Goal: Find specific page/section: Find specific page/section

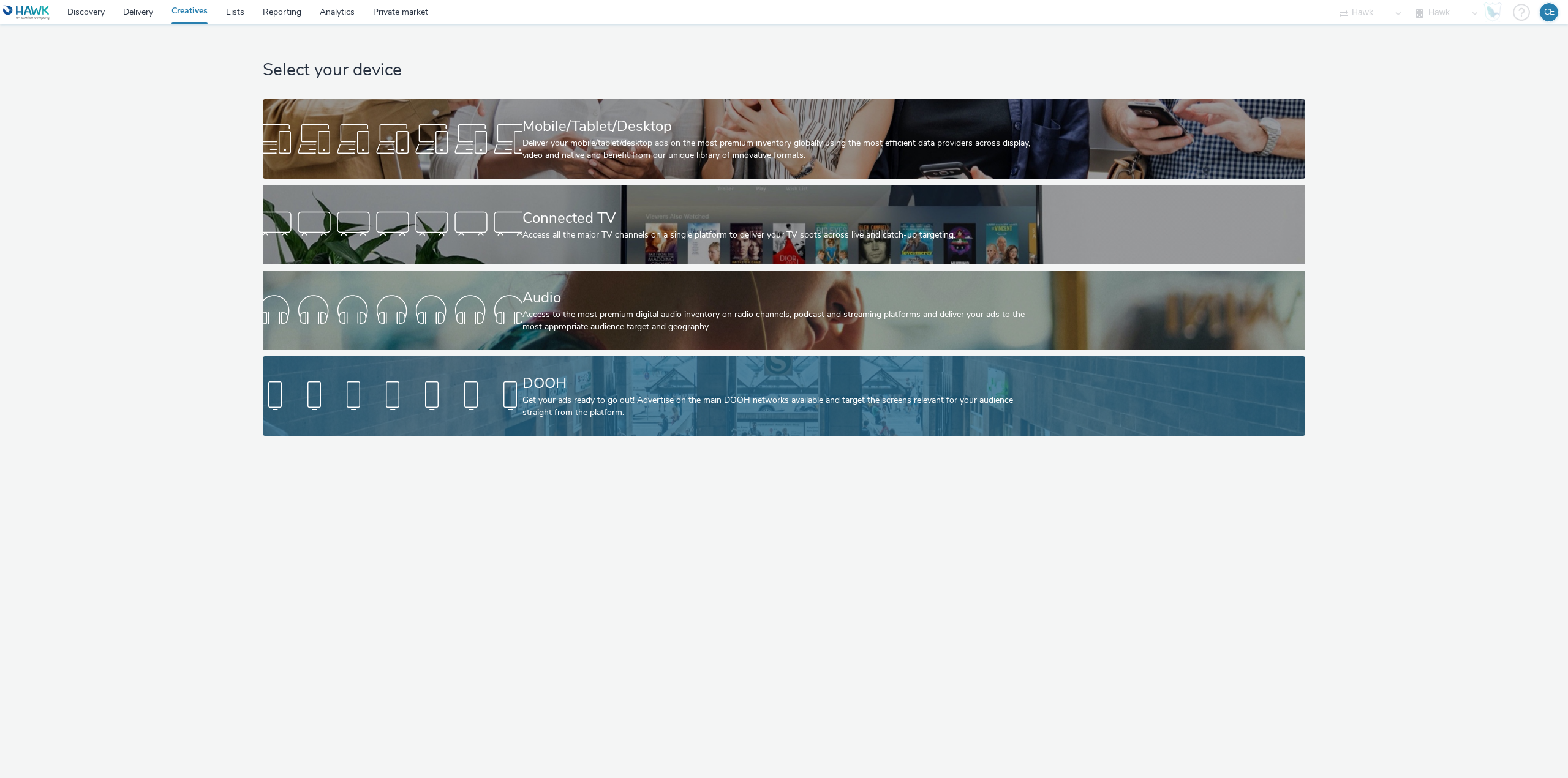
click at [408, 400] on div at bounding box center [392, 396] width 260 height 39
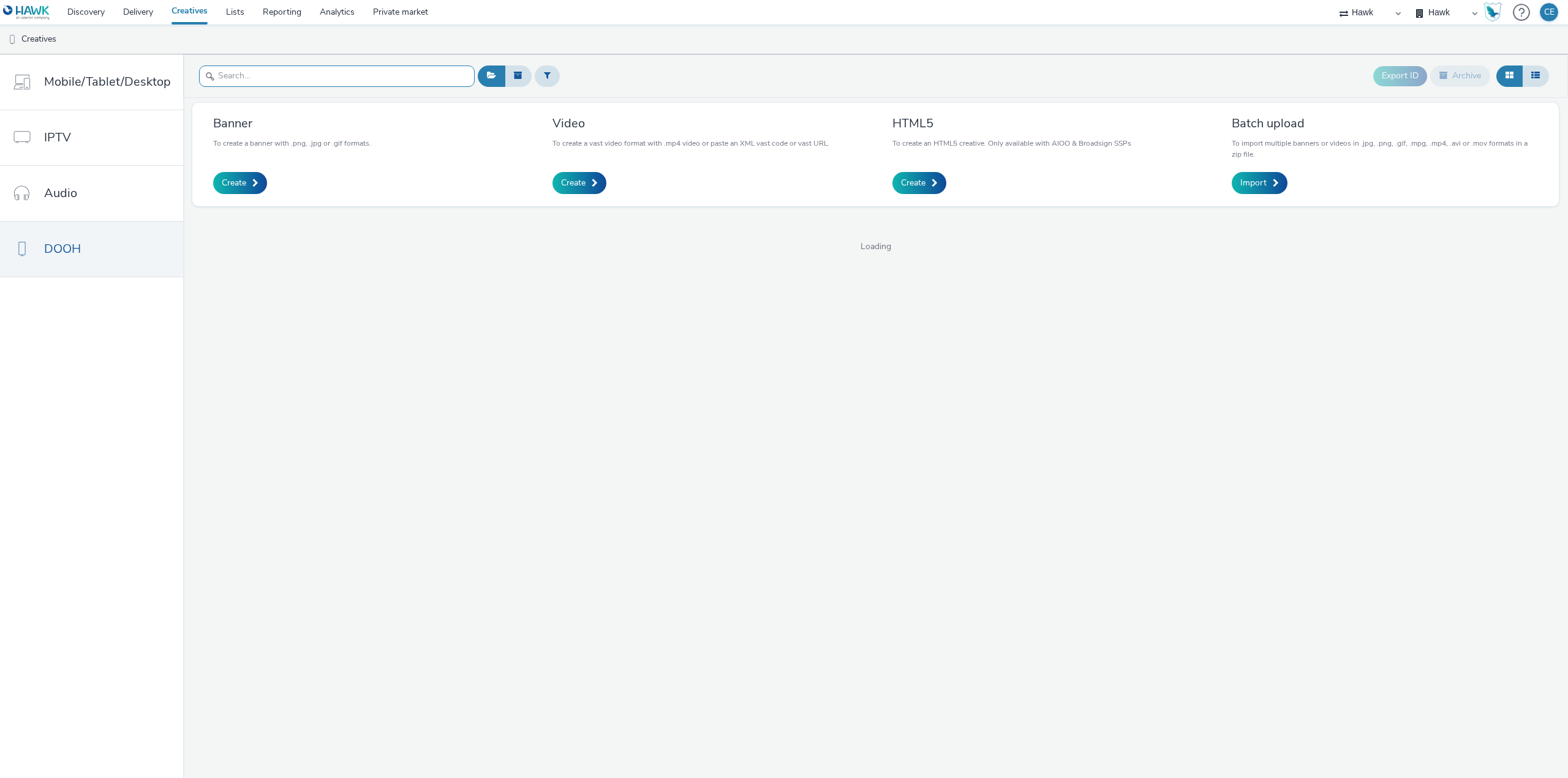
click at [339, 78] on input "text" at bounding box center [336, 76] width 276 height 21
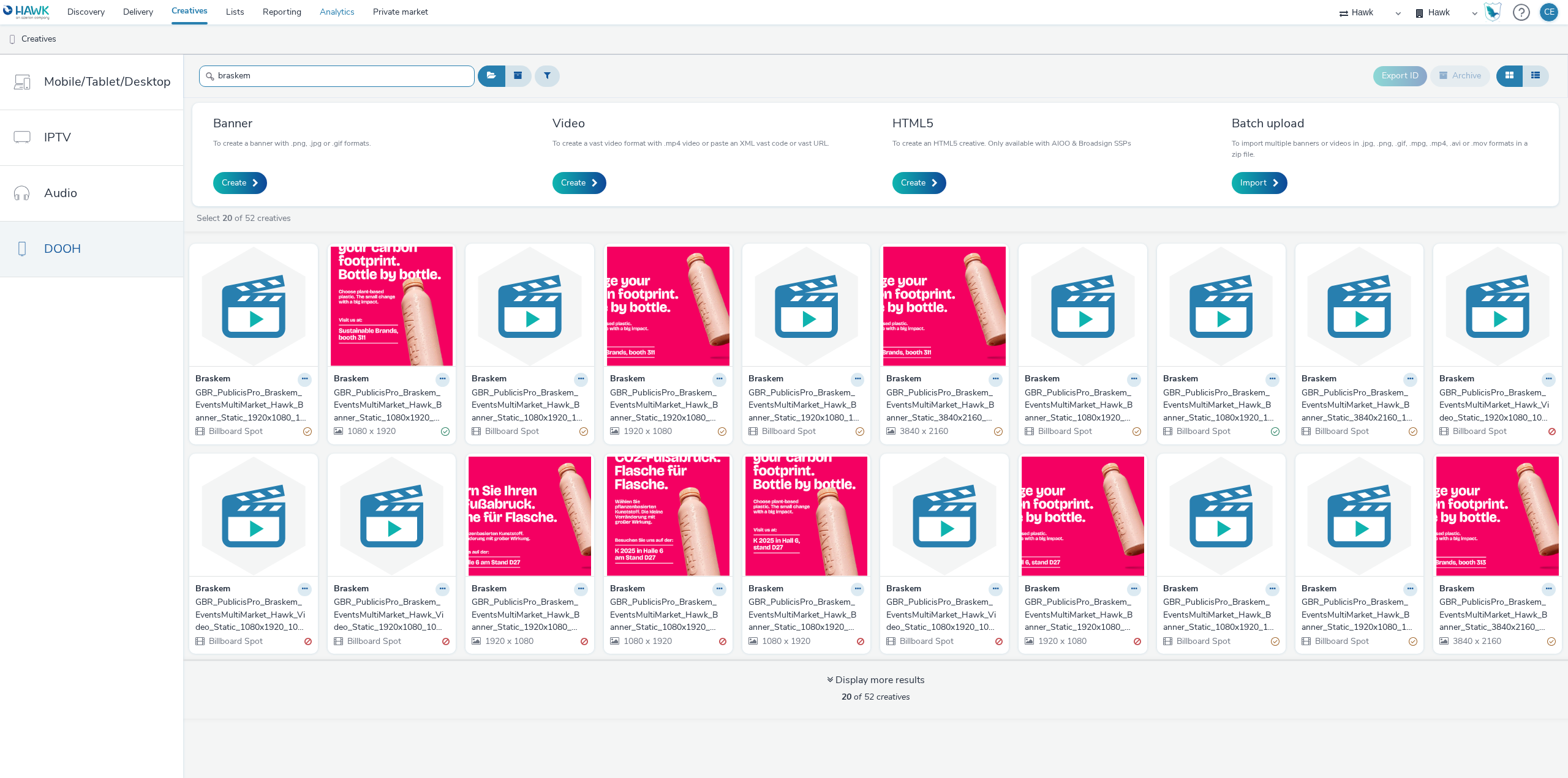
type input "braskem"
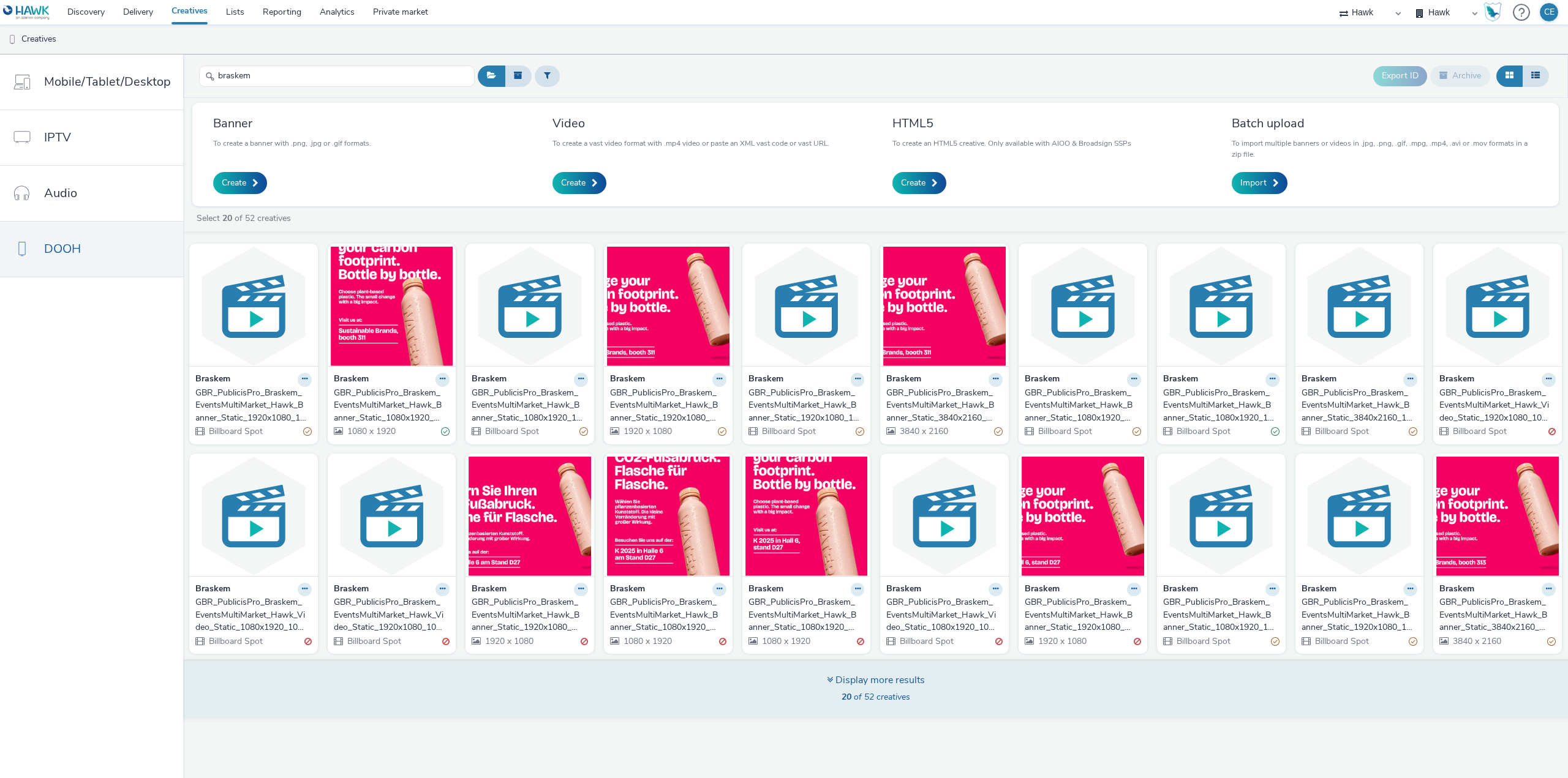
click at [504, 680] on div "Display more results 20 of 52 creatives" at bounding box center [876, 688] width 1393 height 59
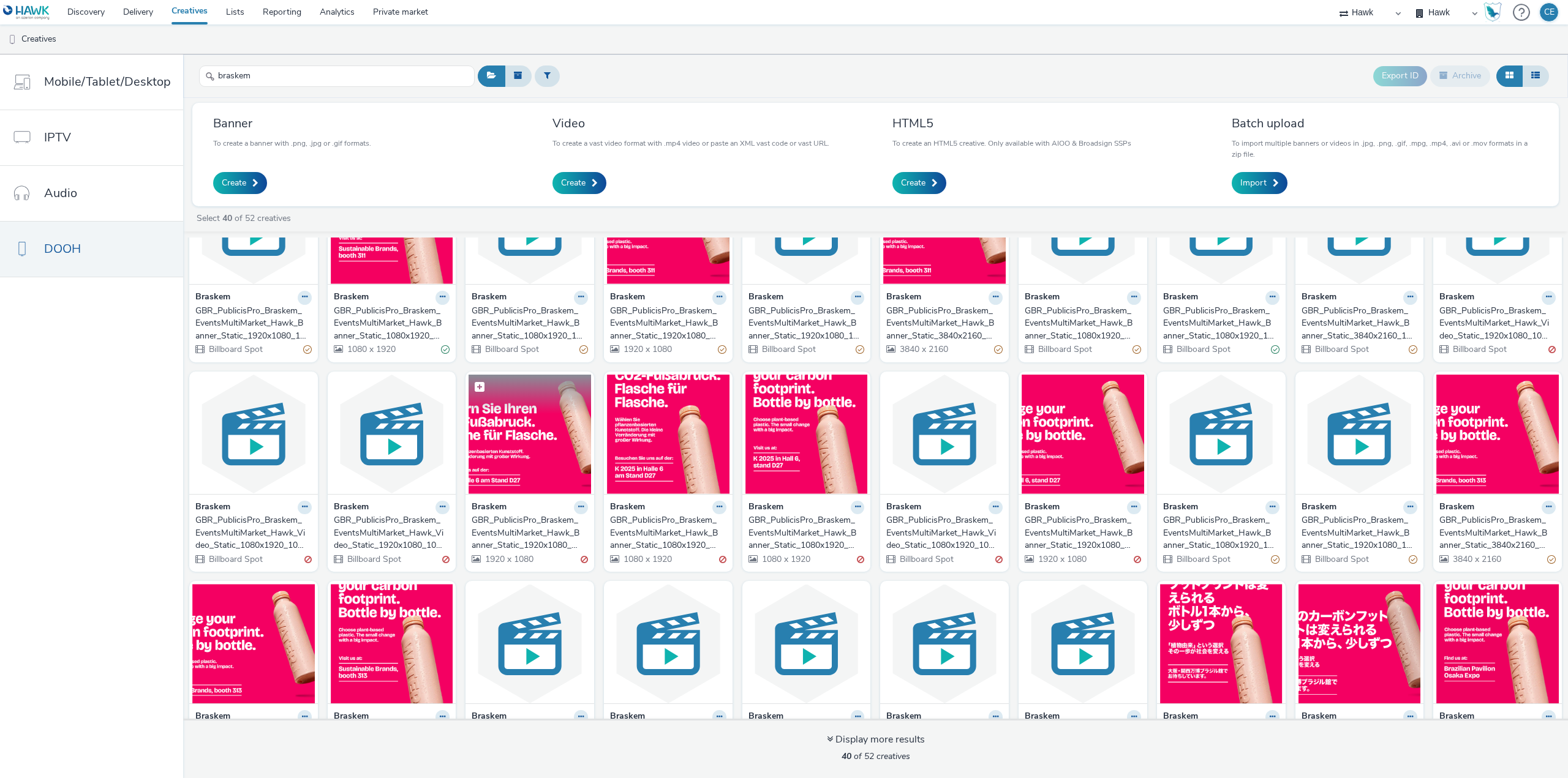
scroll to position [54, 0]
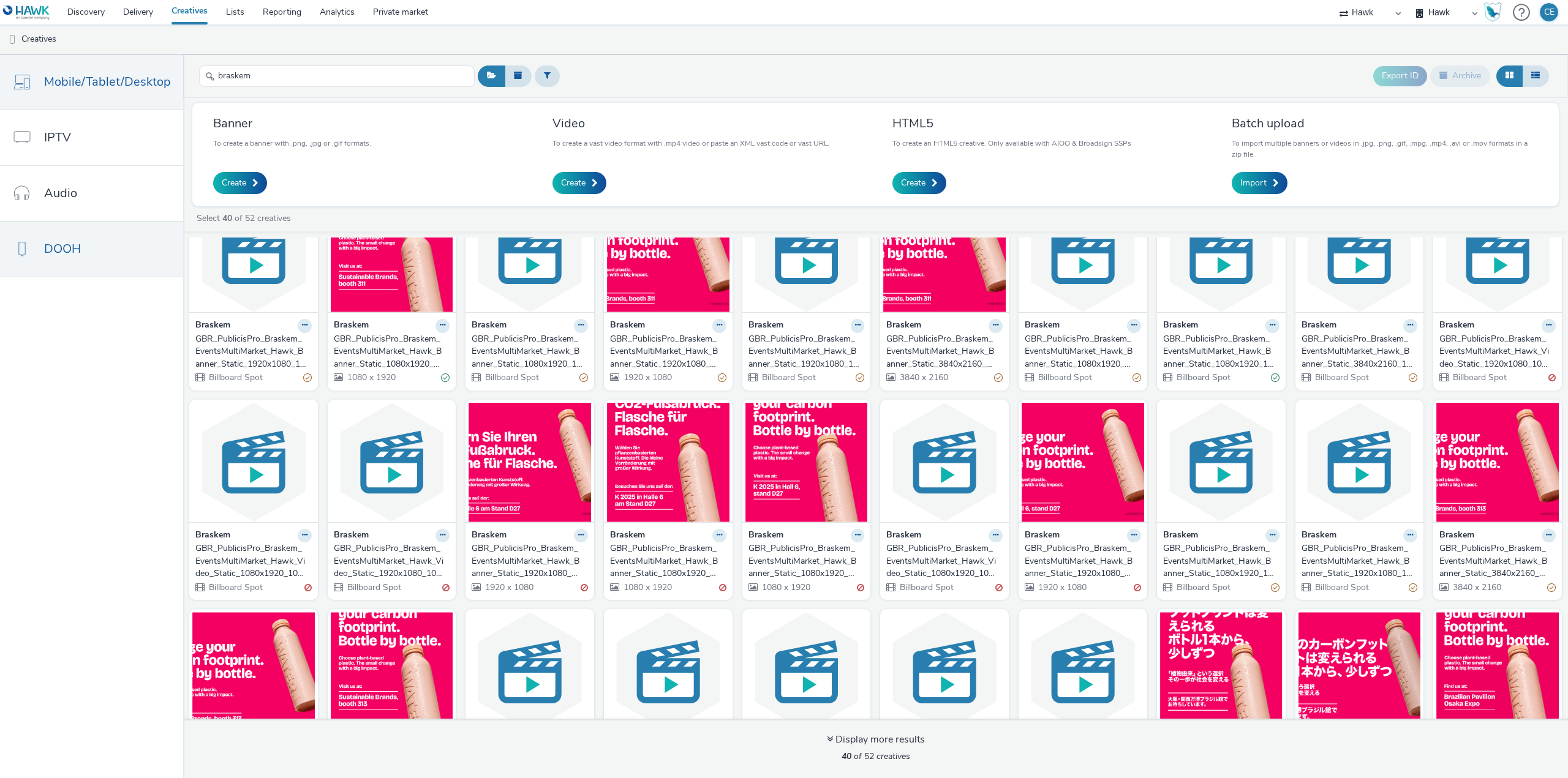
click at [130, 90] on span "Mobile/Tablet/Desktop" at bounding box center [107, 82] width 127 height 18
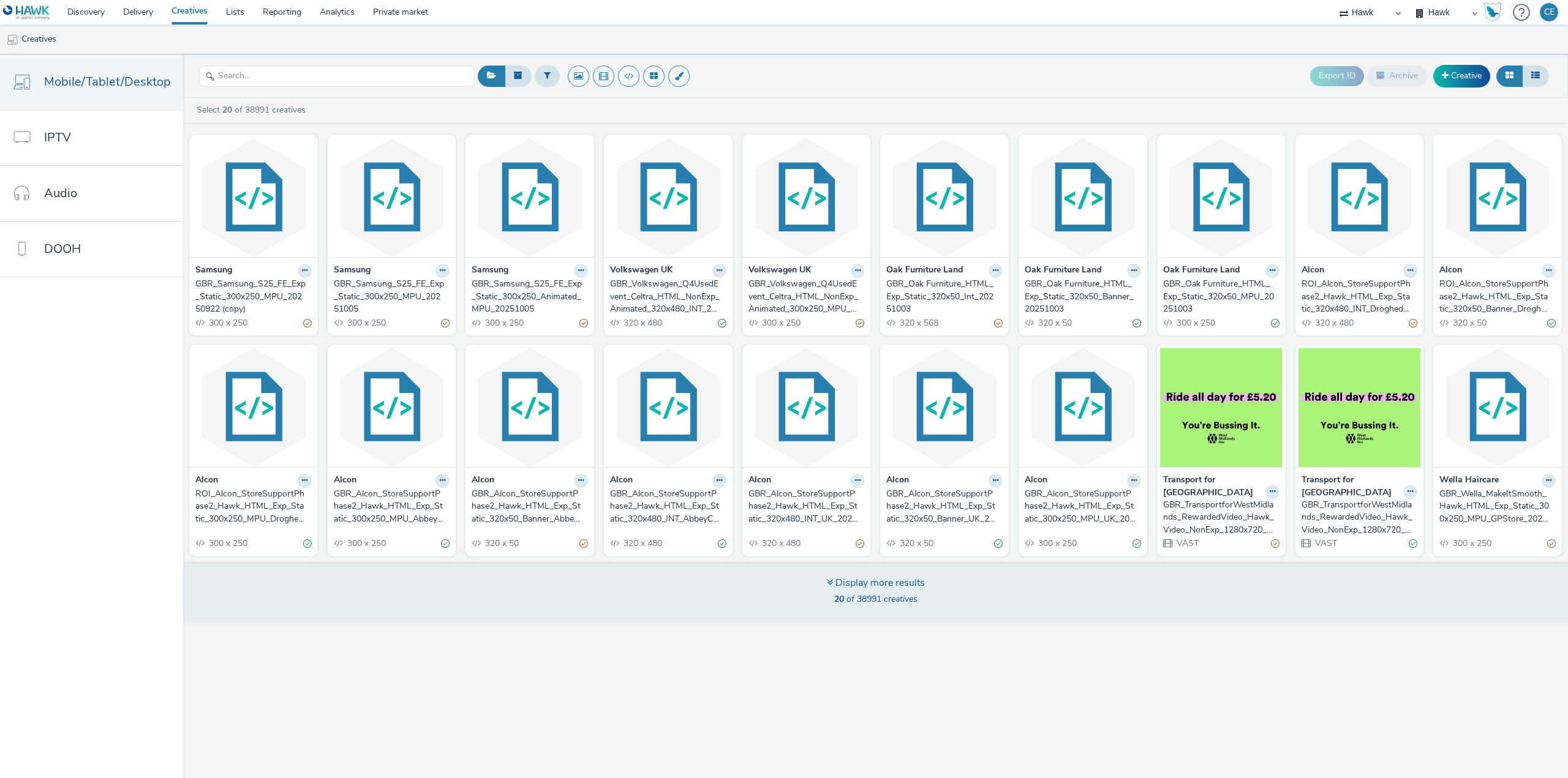
click at [545, 588] on div "Display more results 20 of 38991 creatives" at bounding box center [876, 591] width 1393 height 59
click at [502, 589] on div "Display more results 20 of 38991 creatives" at bounding box center [876, 591] width 1393 height 59
click at [862, 596] on span "20 of 38991 creatives" at bounding box center [876, 599] width 84 height 12
click at [853, 585] on div "Display more results" at bounding box center [876, 583] width 98 height 14
click at [824, 579] on div "Display more results 20 of 38991 creatives" at bounding box center [876, 591] width 1393 height 59
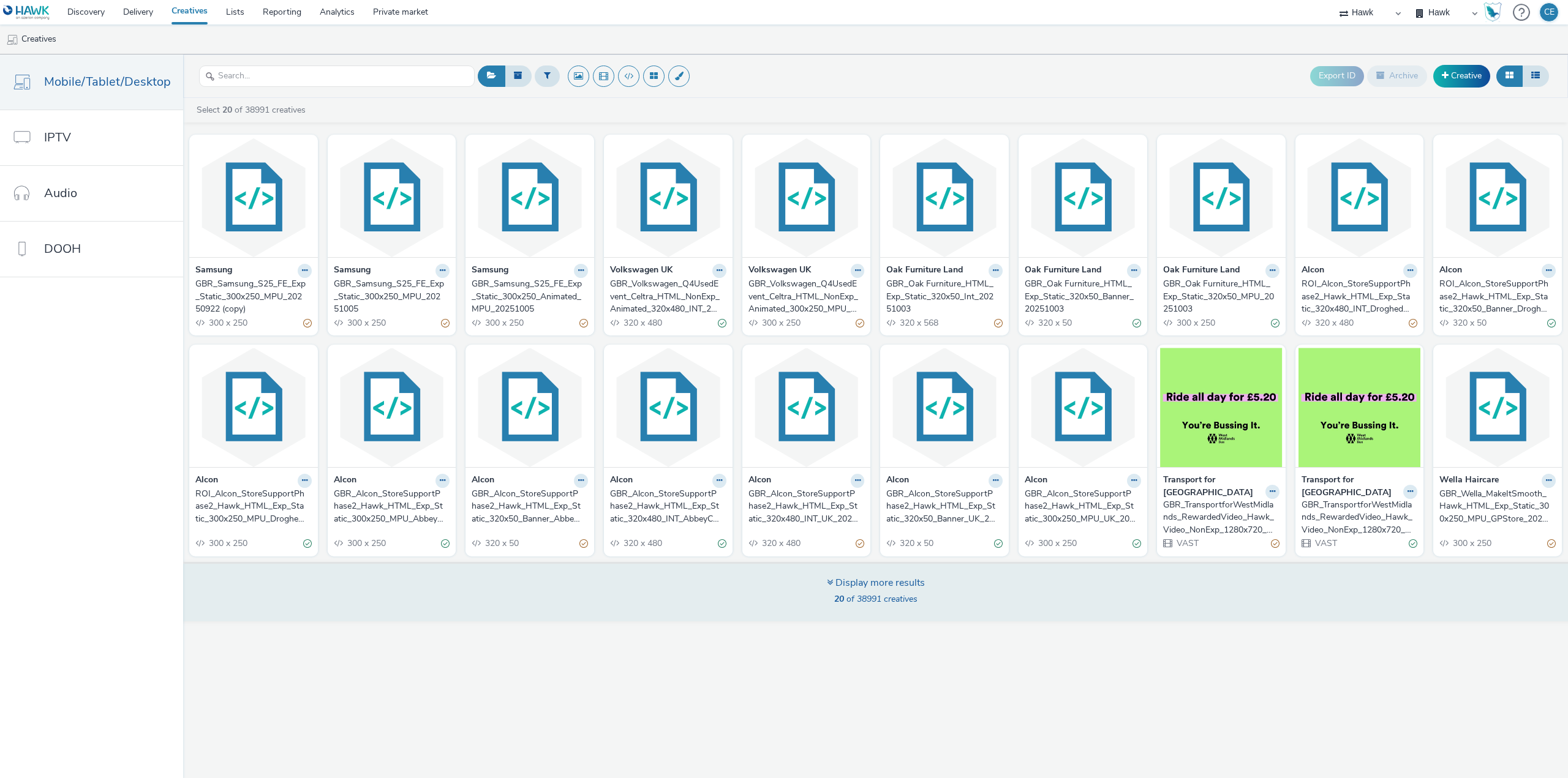
click at [824, 579] on div "Display more results 20 of 38991 creatives" at bounding box center [876, 591] width 1393 height 59
click at [822, 578] on div "Display more results 20 of 38991 creatives" at bounding box center [876, 591] width 1393 height 59
click at [810, 596] on div "Display more results 20 of 38991 creatives" at bounding box center [876, 591] width 1393 height 59
click at [482, 610] on div "Display more results 20 of 38991 creatives" at bounding box center [876, 591] width 1393 height 59
click at [842, 572] on div "Display more results 20 of 38991 creatives" at bounding box center [876, 591] width 1393 height 59
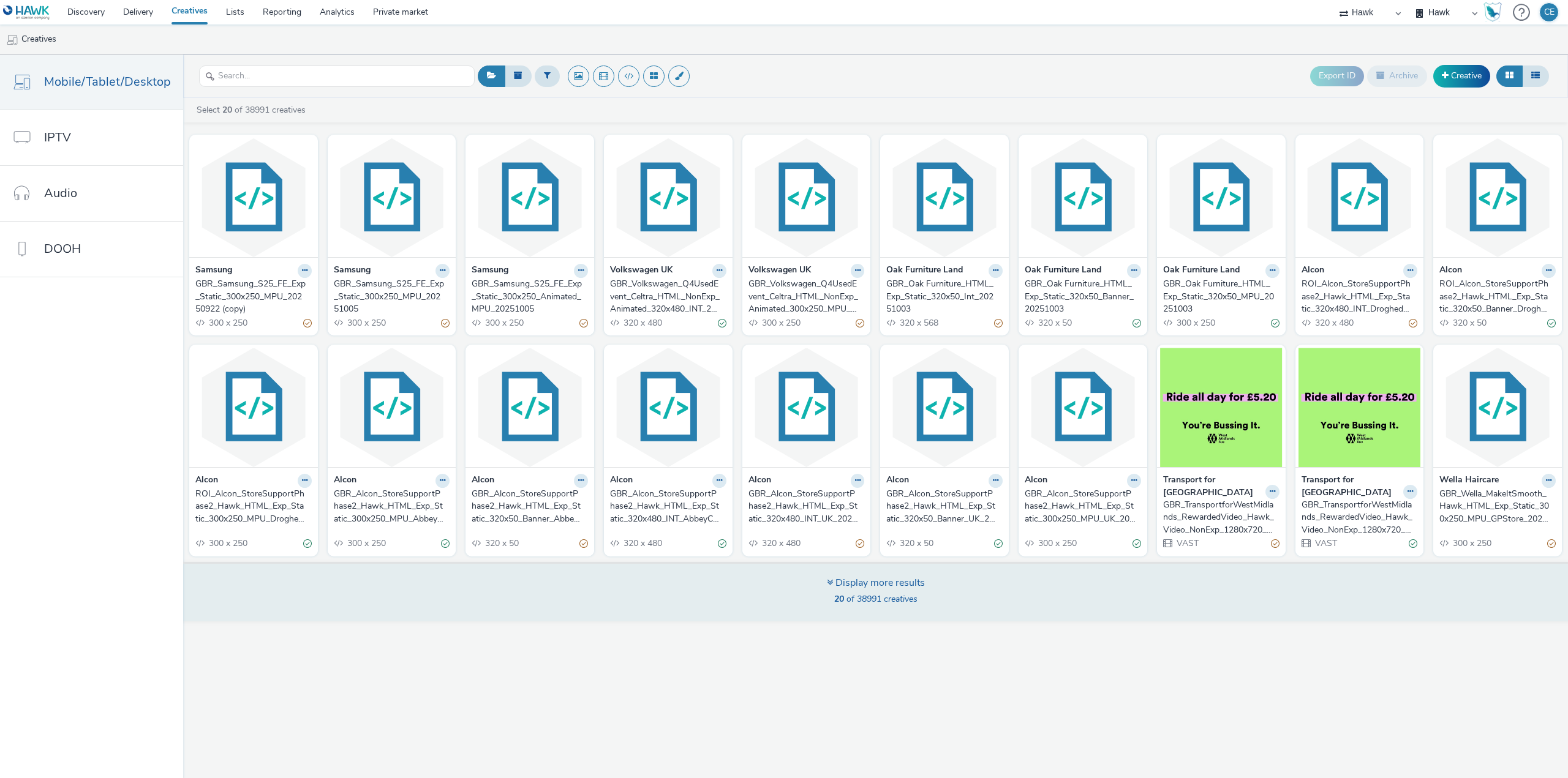
click at [839, 576] on div "Display more results" at bounding box center [876, 583] width 98 height 14
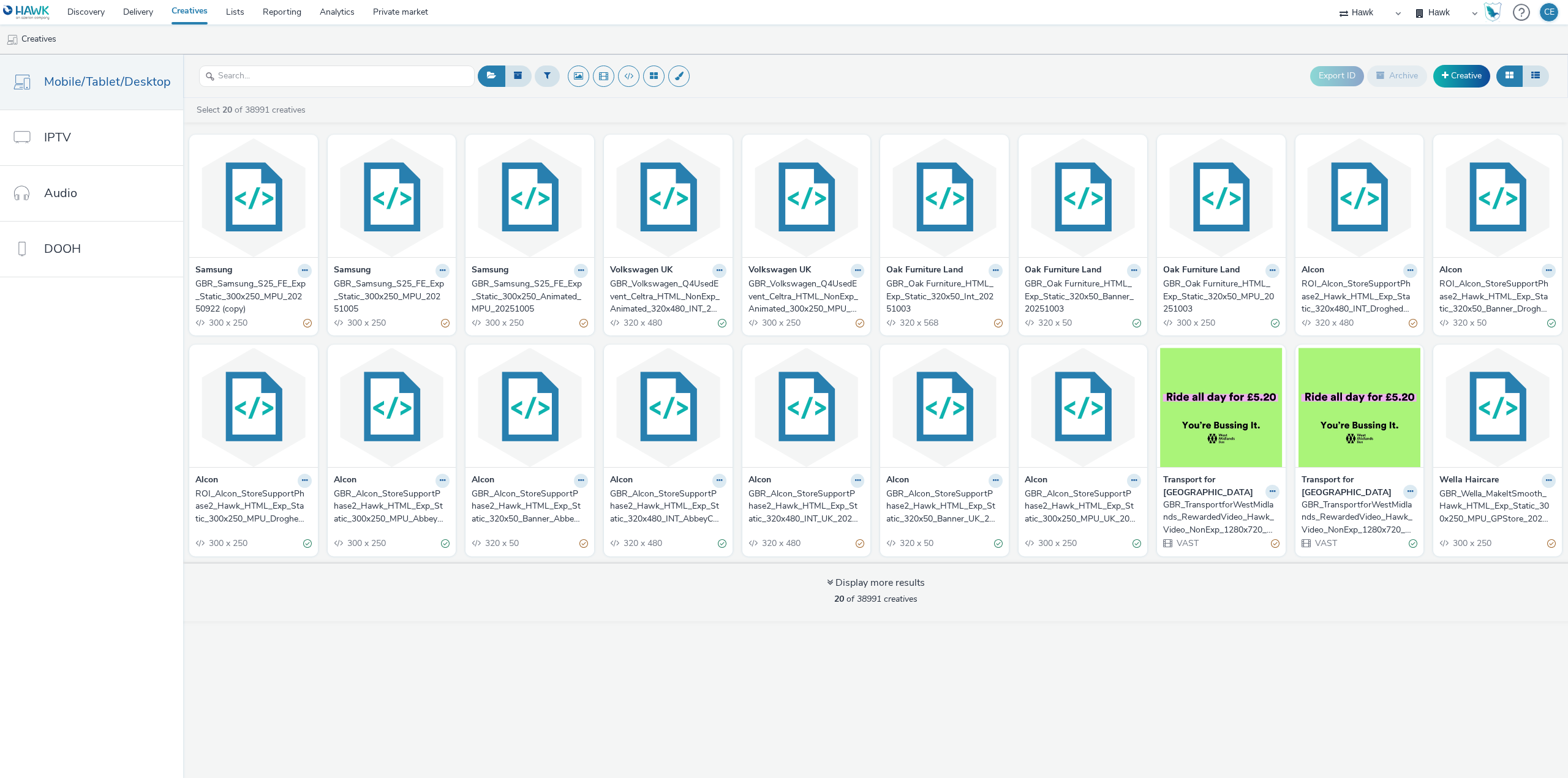
click at [522, 628] on div "Export ID Archive Creative Select 20 of 38991 creatives Samsung GBR_Samsung_S25…" at bounding box center [876, 416] width 1385 height 723
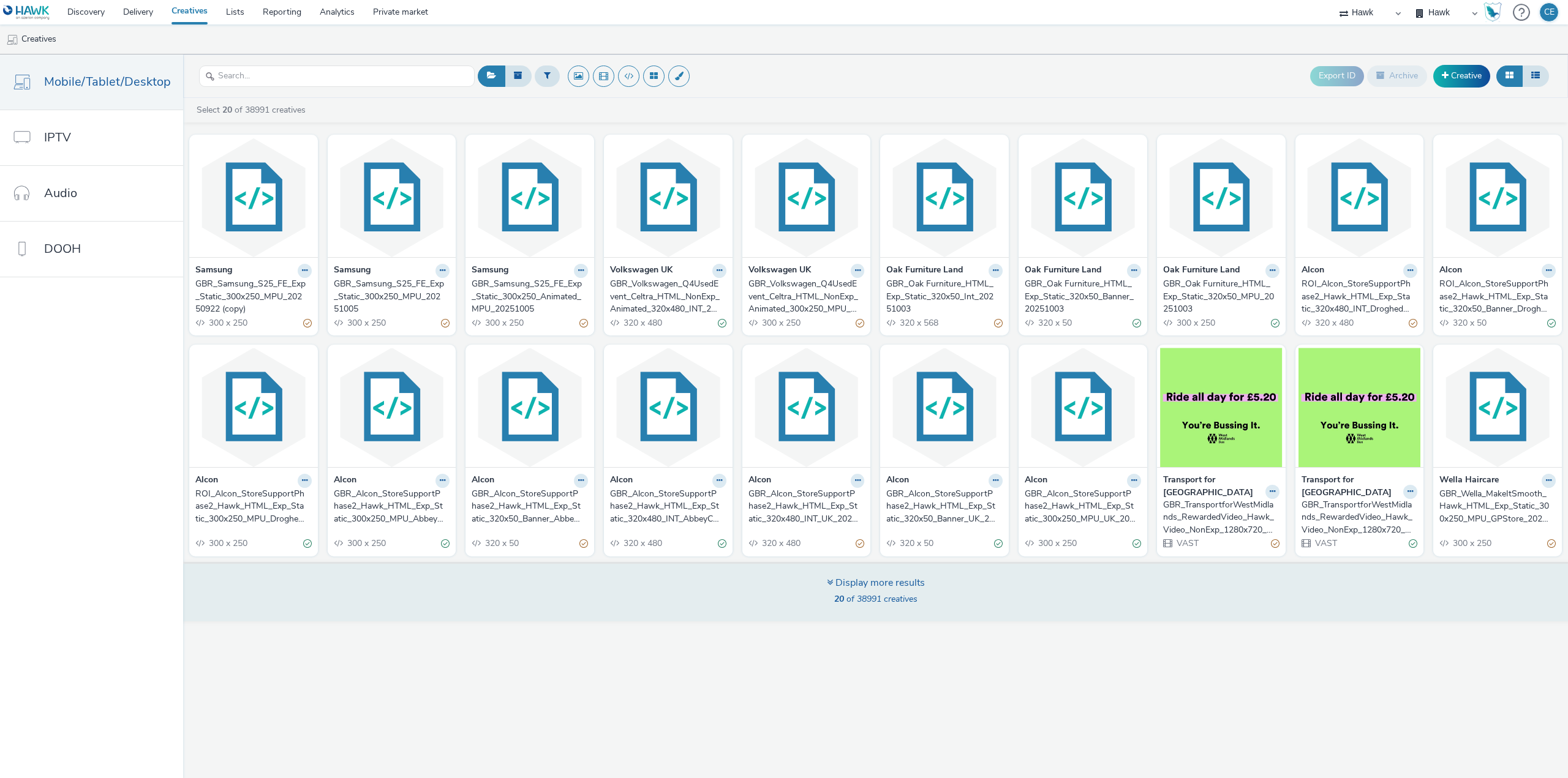
click at [526, 605] on div "Display more results 20 of 38991 creatives" at bounding box center [876, 591] width 1393 height 59
click at [519, 589] on div "Display more results 20 of 38991 creatives" at bounding box center [876, 591] width 1393 height 59
click at [864, 588] on div "Display more results" at bounding box center [876, 583] width 98 height 14
click at [859, 588] on div "Display more results" at bounding box center [876, 583] width 98 height 14
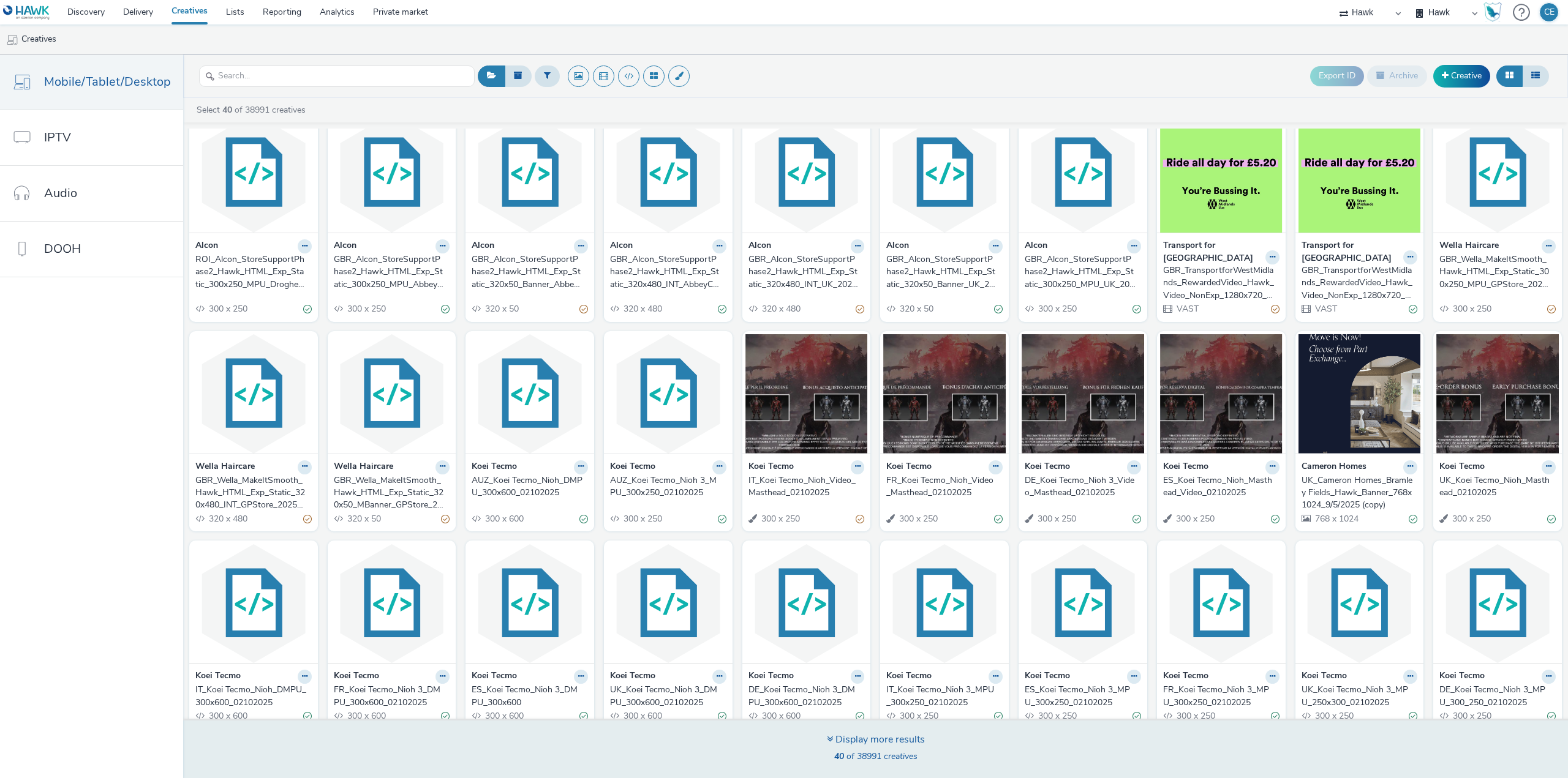
scroll to position [250, 0]
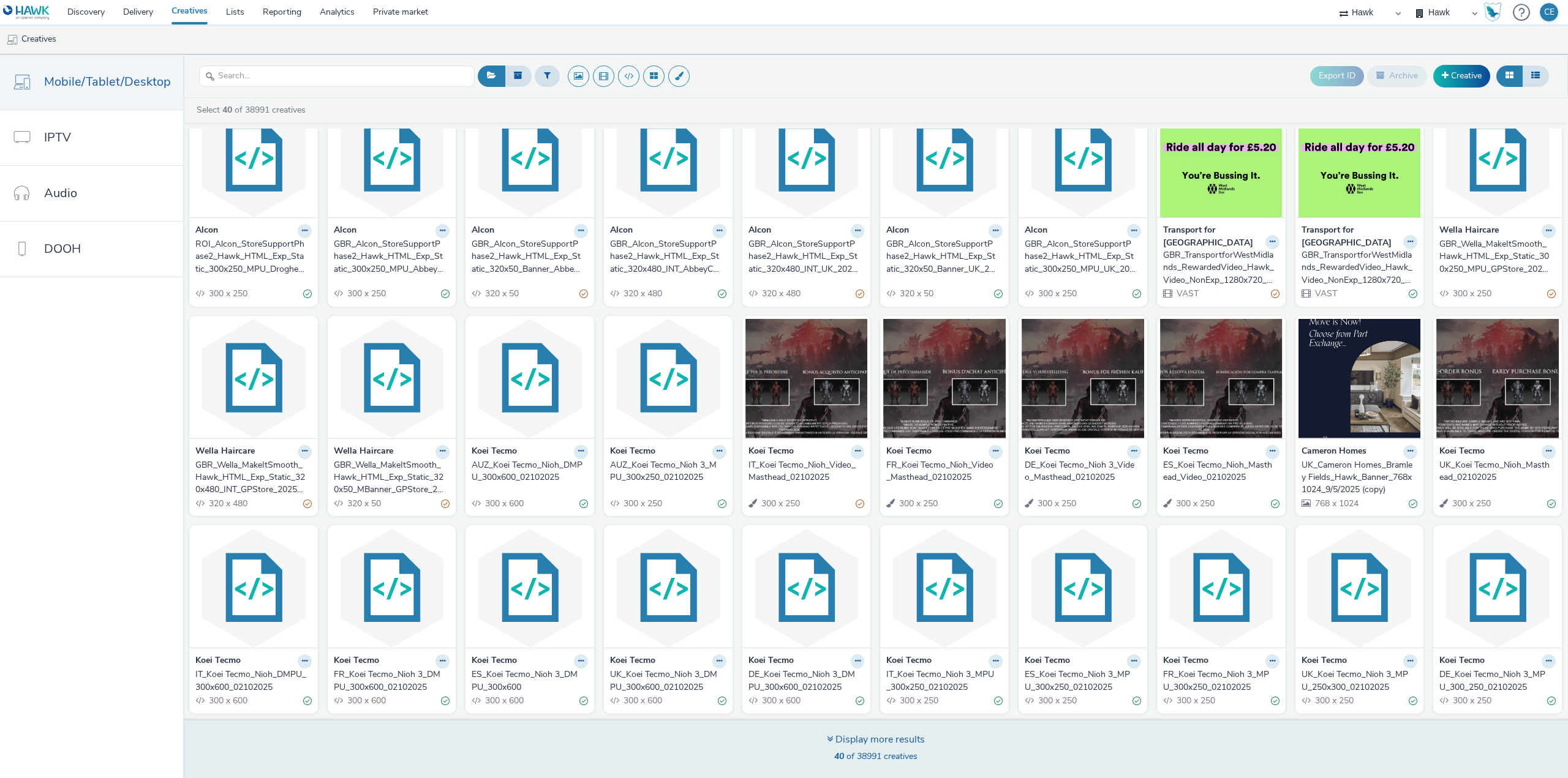
click at [745, 762] on div "Display more results 40 of 38991 creatives" at bounding box center [876, 748] width 1393 height 59
click at [827, 738] on icon at bounding box center [830, 739] width 6 height 10
click at [823, 736] on div "Display more results 40 of 38991 creatives" at bounding box center [876, 748] width 1393 height 59
click at [791, 722] on div "Display more results 40 of 38991 creatives" at bounding box center [876, 748] width 1393 height 59
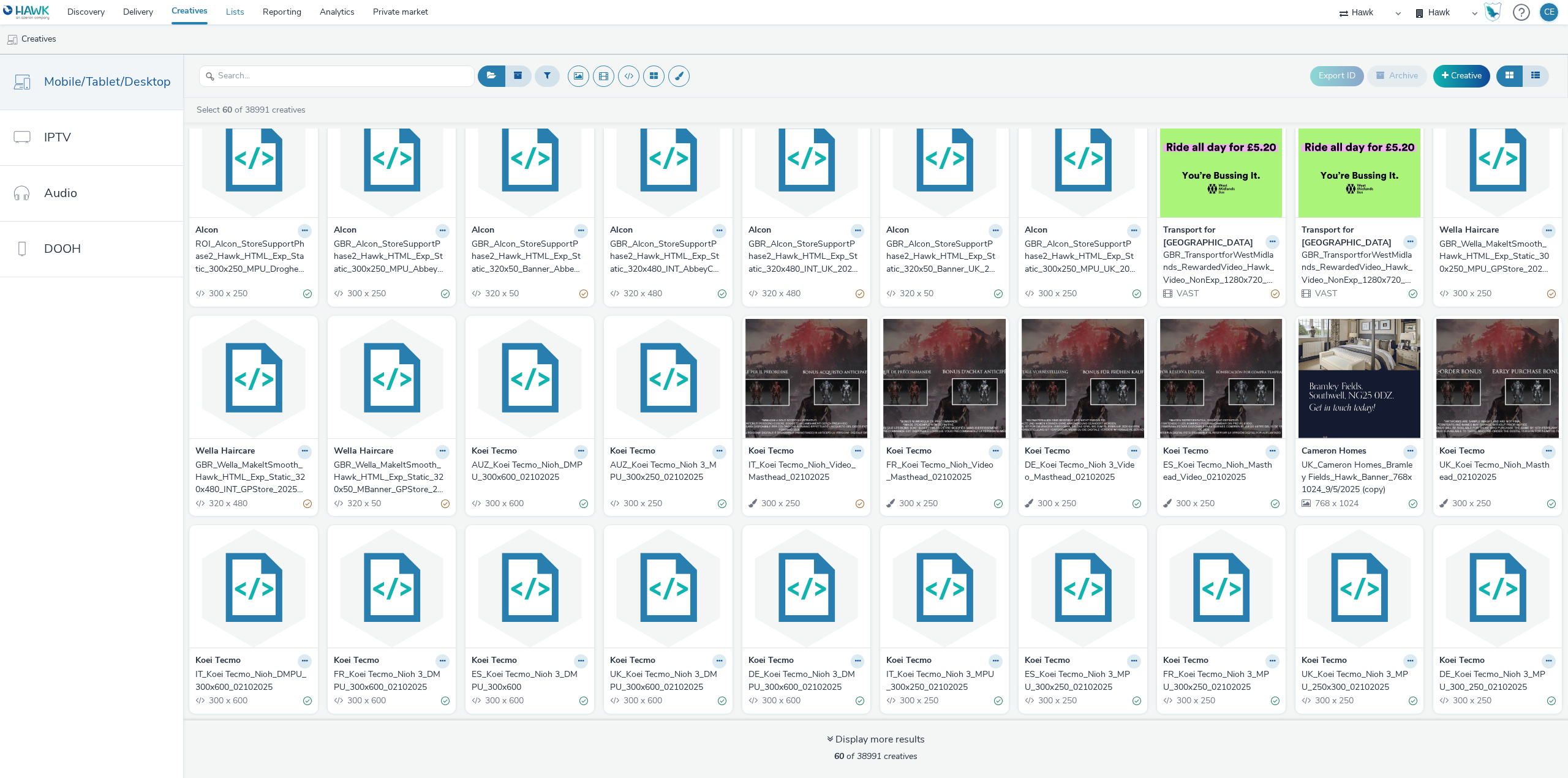
click at [242, 8] on link "Lists" at bounding box center [236, 12] width 37 height 24
